Goal: Information Seeking & Learning: Stay updated

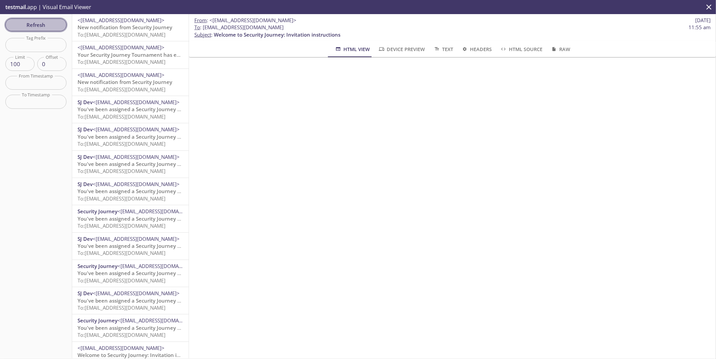
click at [26, 19] on button "Refresh" at bounding box center [35, 24] width 61 height 13
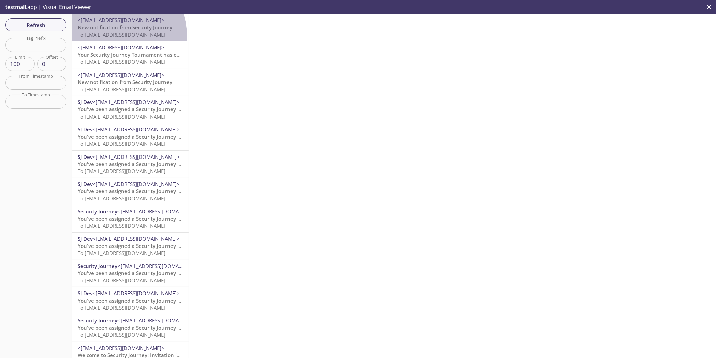
click at [117, 35] on span "To: [EMAIL_ADDRESS][DOMAIN_NAME]" at bounding box center [122, 34] width 88 height 7
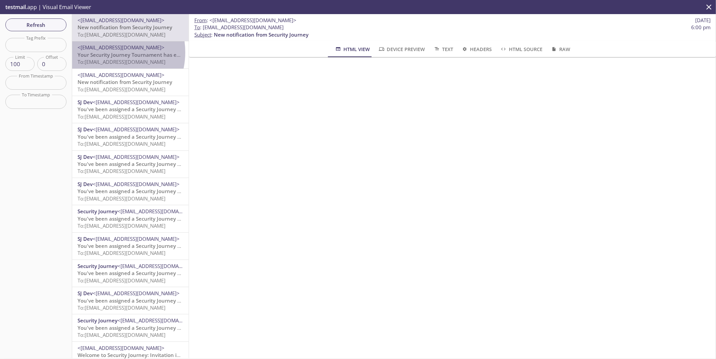
click at [108, 52] on span "Your Security Journey Tournament has ended" at bounding box center [134, 54] width 112 height 7
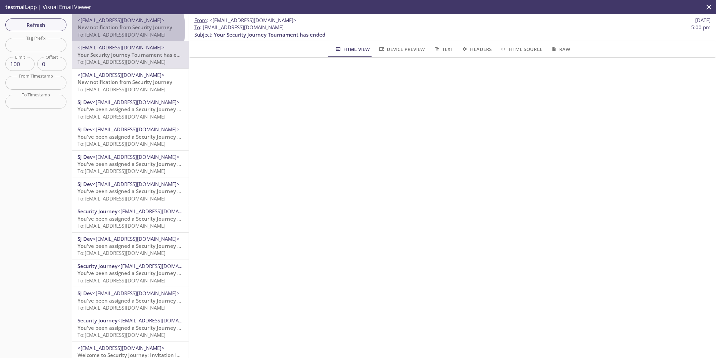
click at [117, 29] on span "New notification from Security Journey" at bounding box center [125, 27] width 95 height 7
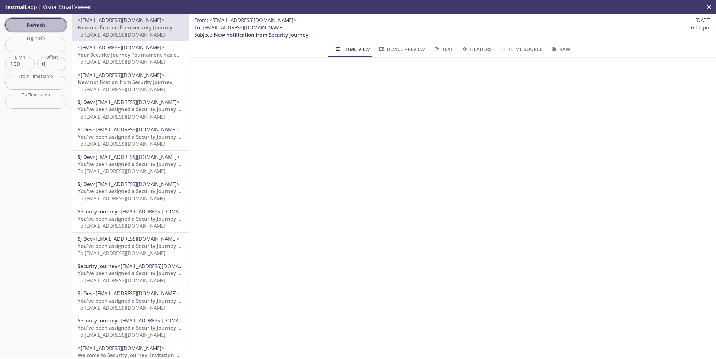
click at [42, 21] on span "Refresh" at bounding box center [36, 24] width 50 height 9
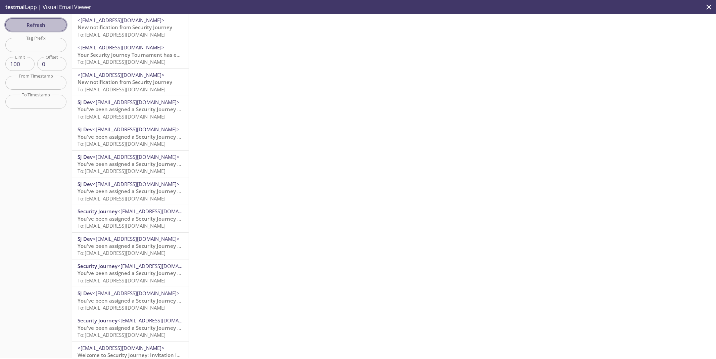
click at [51, 28] on span "Refresh" at bounding box center [36, 24] width 50 height 9
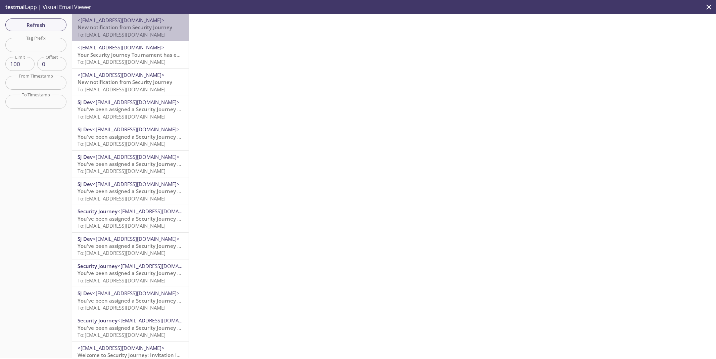
click at [133, 35] on span "To: [EMAIL_ADDRESS][DOMAIN_NAME]" at bounding box center [122, 34] width 88 height 7
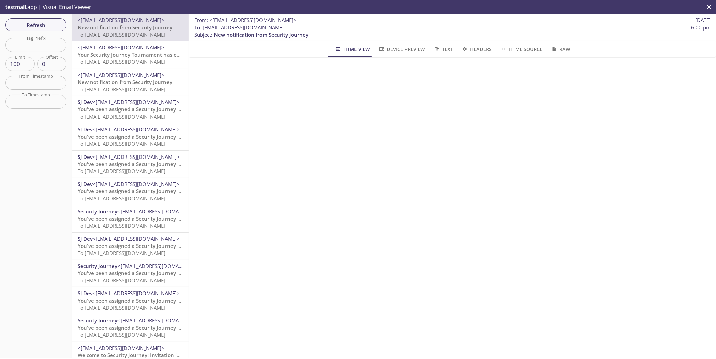
click at [120, 50] on span "<[EMAIL_ADDRESS][DOMAIN_NAME]>" at bounding box center [121, 47] width 87 height 7
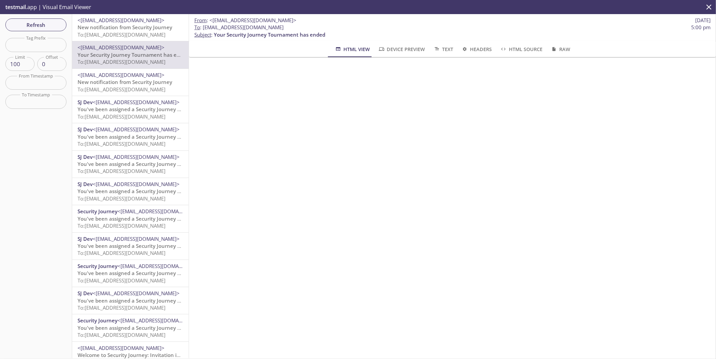
click at [125, 22] on span "<[EMAIL_ADDRESS][DOMAIN_NAME]>" at bounding box center [121, 20] width 87 height 7
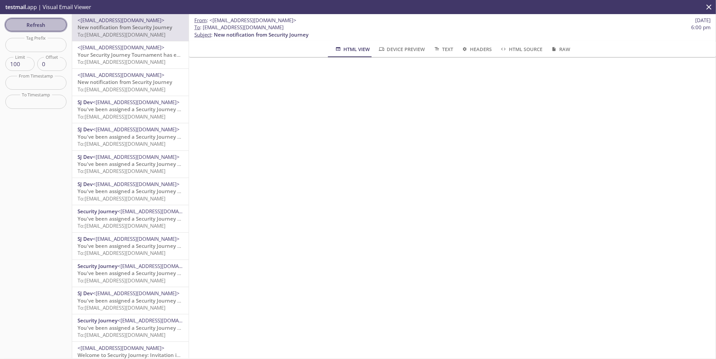
click at [41, 26] on span "Refresh" at bounding box center [36, 24] width 50 height 9
